Goal: Communication & Community: Share content

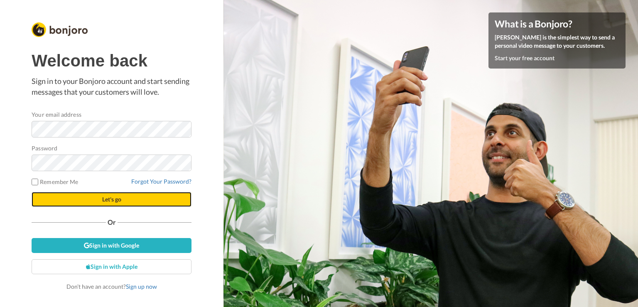
click at [124, 198] on button "Let's go" at bounding box center [112, 199] width 160 height 15
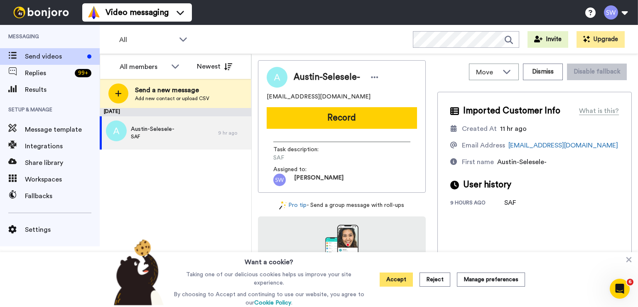
click at [394, 275] on button "Accept" at bounding box center [395, 279] width 33 height 14
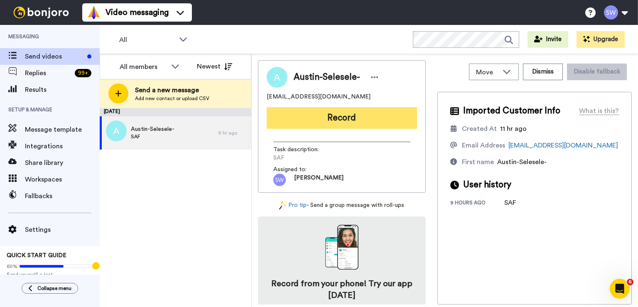
click at [356, 123] on button "Record" at bounding box center [342, 118] width 150 height 22
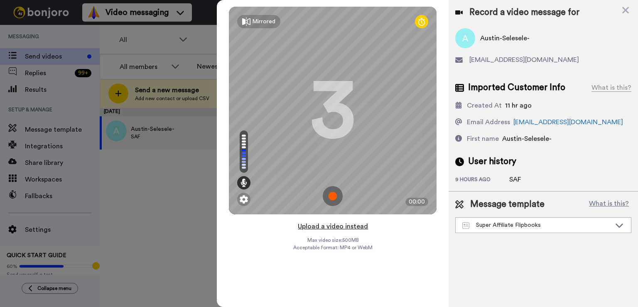
click at [340, 227] on button "Upload a video instead" at bounding box center [332, 226] width 75 height 11
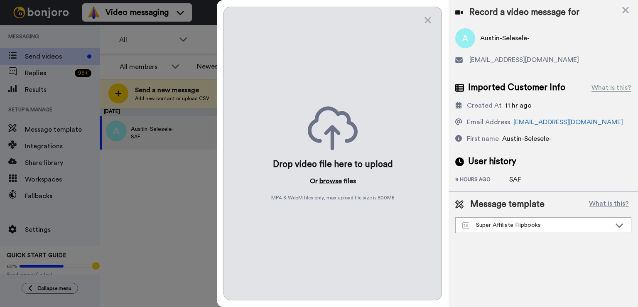
click at [333, 180] on button "browse" at bounding box center [330, 181] width 22 height 10
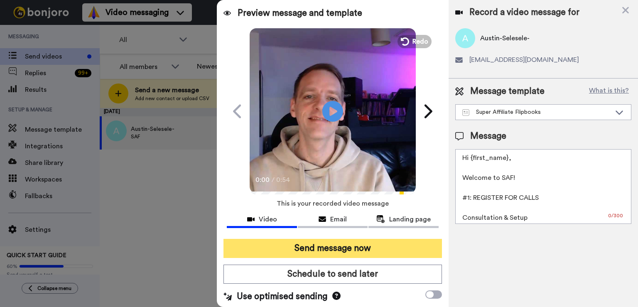
click at [344, 245] on button "Send message now" at bounding box center [332, 248] width 218 height 19
